Goal: Information Seeking & Learning: Learn about a topic

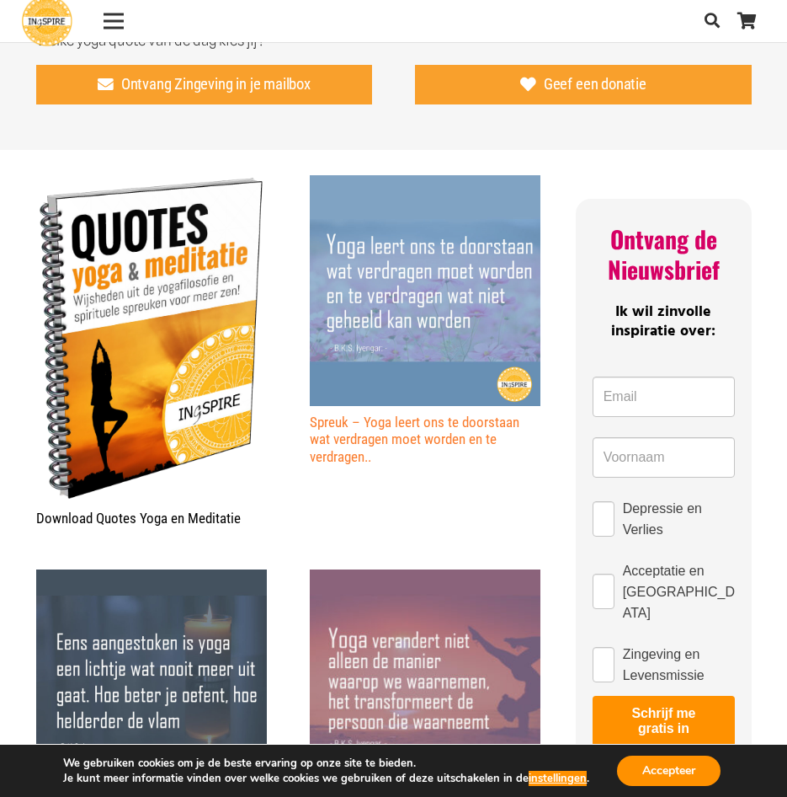
scroll to position [590, 0]
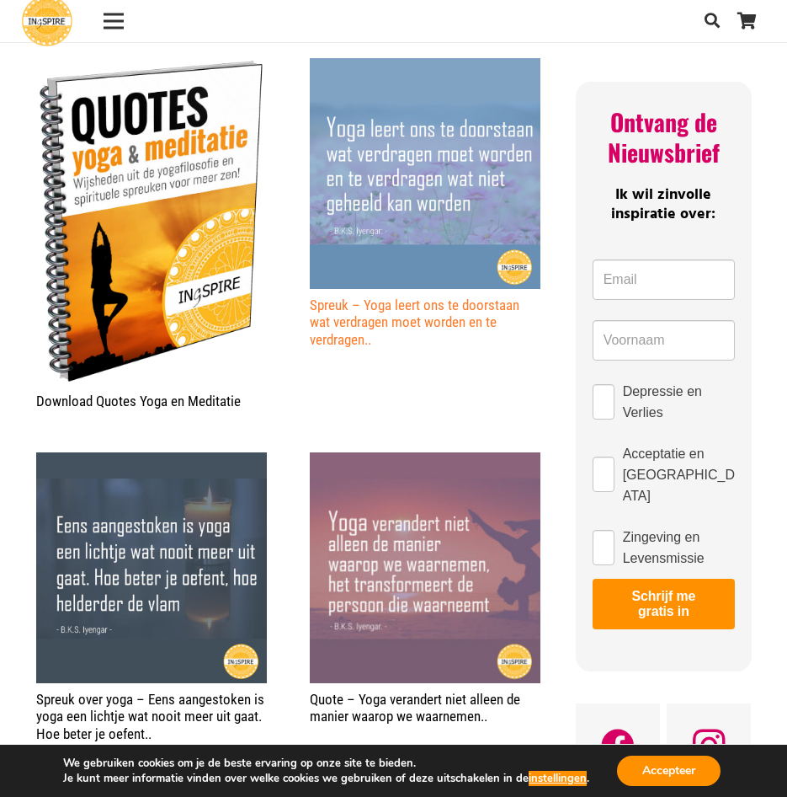
click at [446, 327] on link "Spreuk – Yoga leert ons te doorstaan wat verdragen moet worden en te verdragen.." at bounding box center [415, 321] width 210 height 51
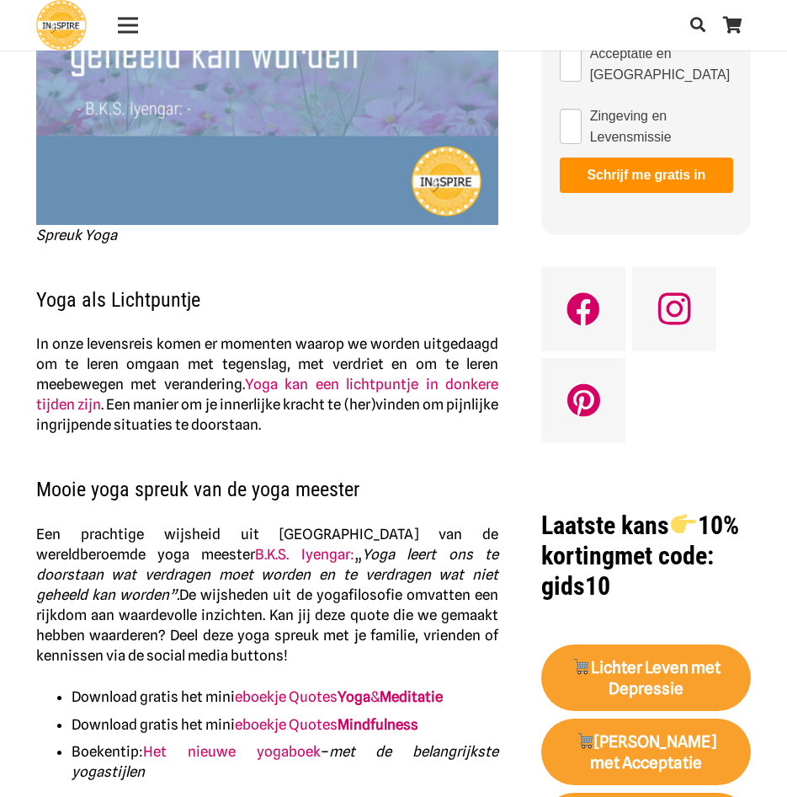
scroll to position [590, 0]
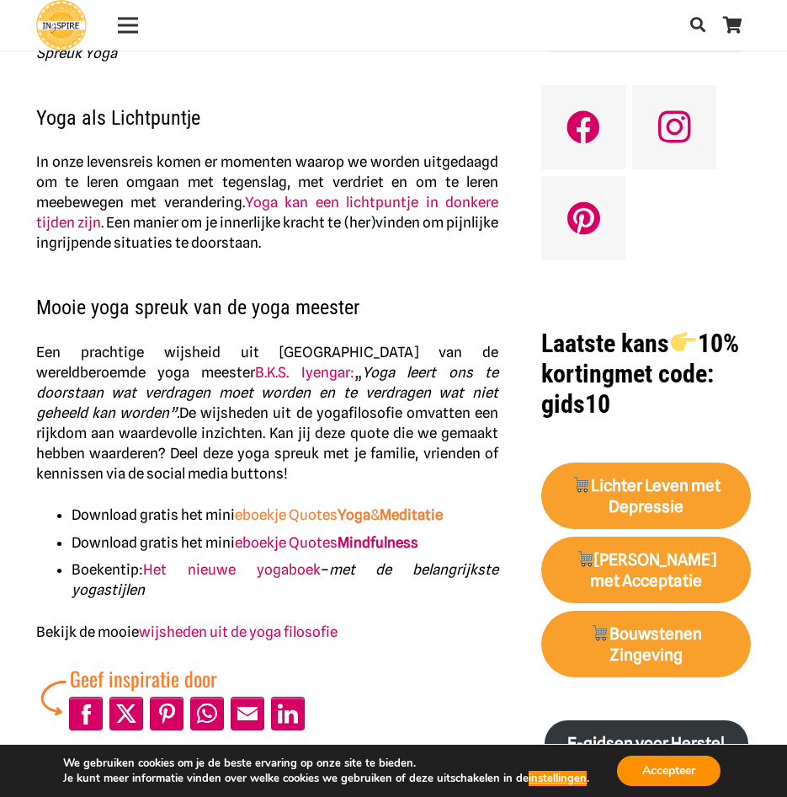
click at [320, 514] on link "eboekje Quotes Yoga & Meditatie" at bounding box center [339, 514] width 208 height 17
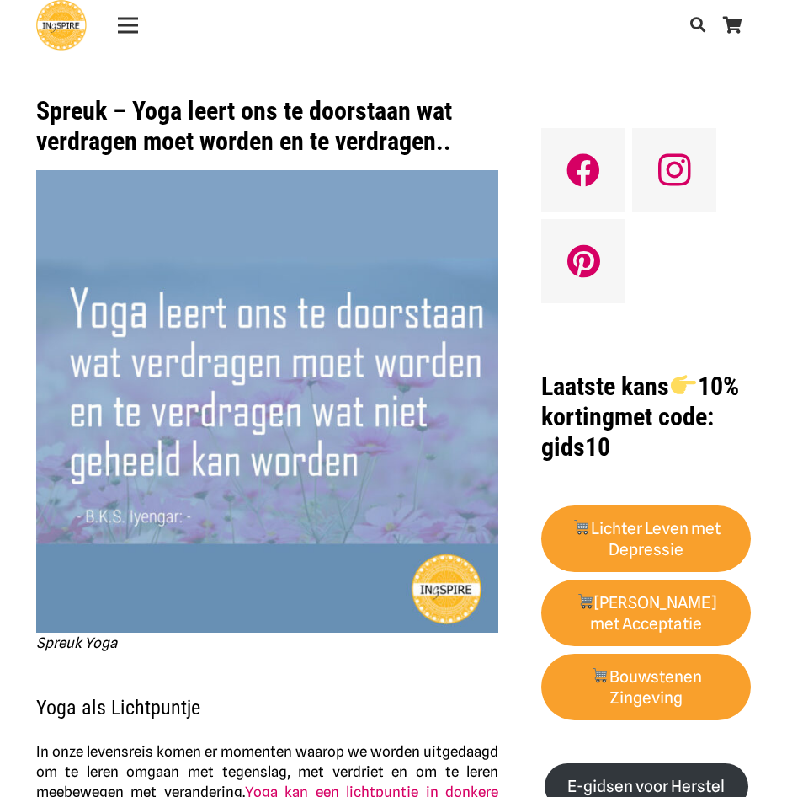
scroll to position [590, 0]
